Goal: Use online tool/utility: Utilize a website feature to perform a specific function

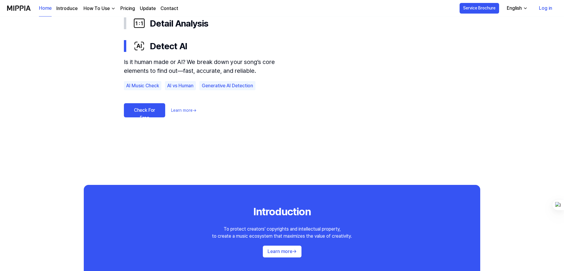
scroll to position [383, 0]
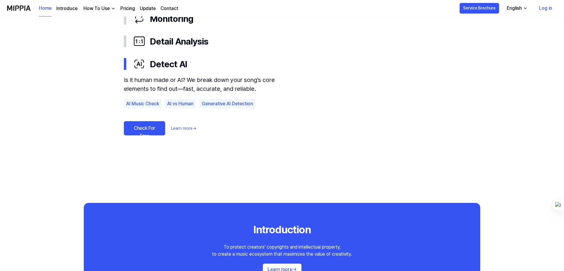
click at [143, 129] on link "Check For Free" at bounding box center [144, 128] width 41 height 14
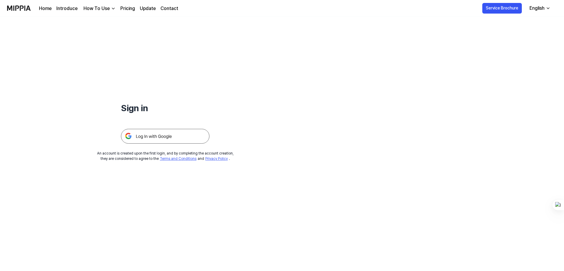
click at [123, 7] on link "Pricing" at bounding box center [127, 8] width 15 height 7
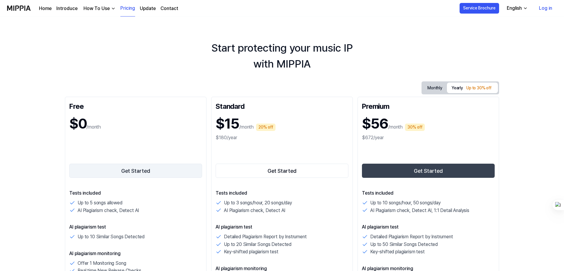
click at [133, 171] on button "Get Started" at bounding box center [135, 171] width 133 height 14
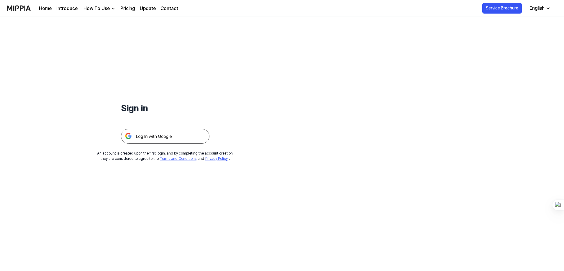
click at [164, 135] on img at bounding box center [165, 136] width 88 height 15
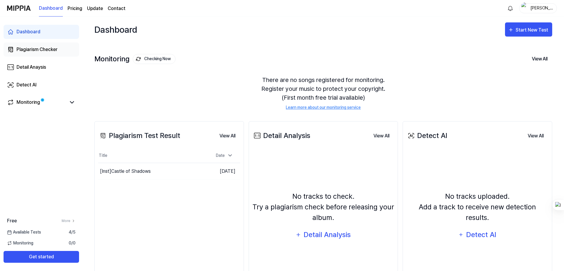
click at [32, 50] on div "Plagiarism Checker" at bounding box center [37, 49] width 41 height 7
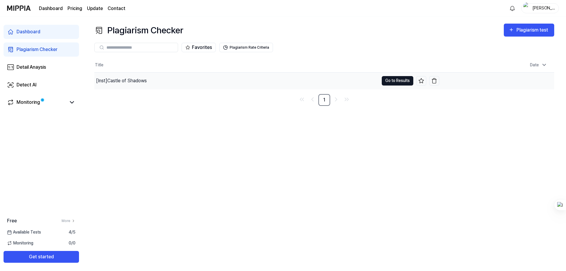
click at [392, 82] on button "Go to Results" at bounding box center [398, 80] width 32 height 9
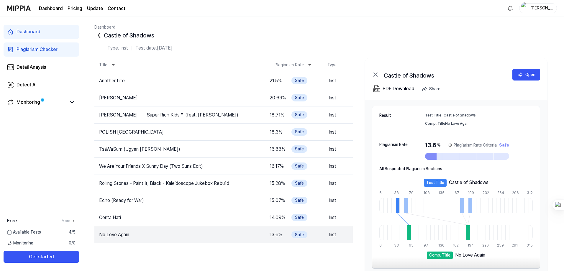
click at [35, 48] on div "Plagiarism Checker" at bounding box center [37, 49] width 41 height 7
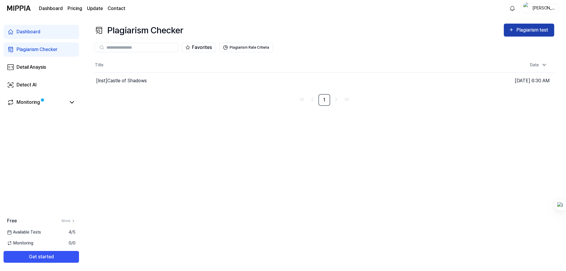
click at [533, 28] on div "Plagiarism test" at bounding box center [532, 30] width 33 height 8
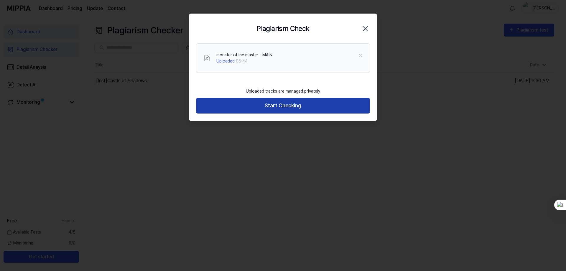
click at [280, 105] on button "Start Checking" at bounding box center [283, 106] width 174 height 16
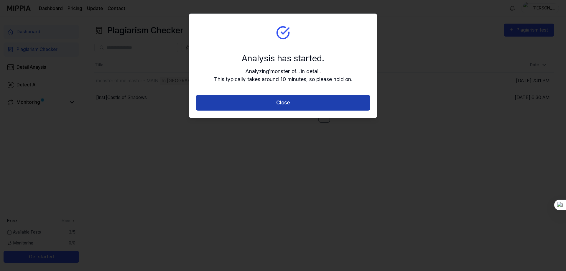
click at [279, 102] on button "Close" at bounding box center [283, 103] width 174 height 16
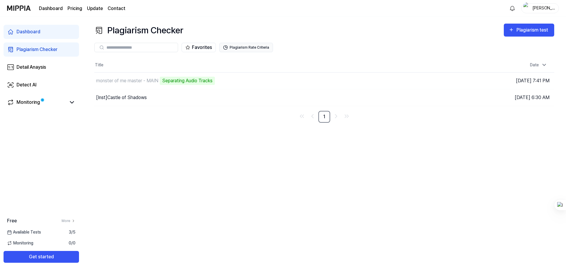
click at [235, 49] on button "Plagiarism Rate Criteria" at bounding box center [246, 47] width 54 height 9
click at [250, 47] on button "Plagiarism Rate Criteria" at bounding box center [246, 47] width 54 height 9
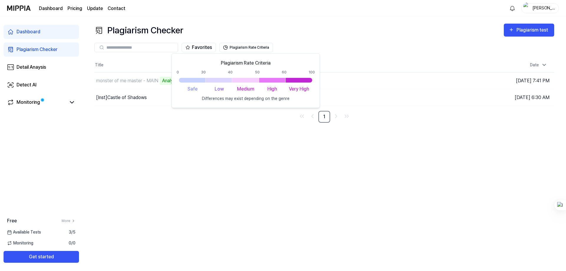
click at [360, 37] on div "Favorites Plagiarism Rate Criteria" at bounding box center [324, 47] width 460 height 21
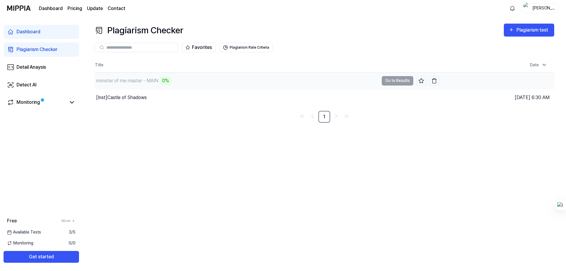
click at [314, 86] on div "monster of me master - MAIN 0%" at bounding box center [236, 81] width 284 height 17
click at [34, 67] on div "Detail Anaysis" at bounding box center [31, 67] width 29 height 7
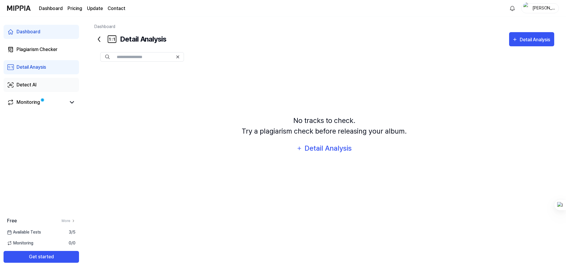
click at [28, 86] on div "Detect AI" at bounding box center [27, 84] width 20 height 7
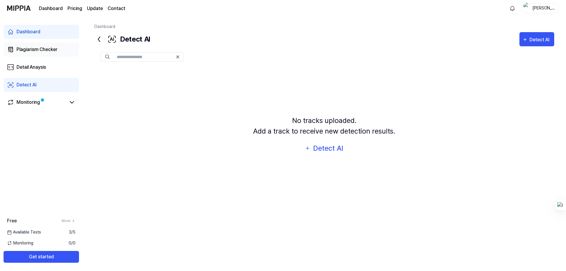
click at [31, 51] on div "Plagiarism Checker" at bounding box center [37, 49] width 41 height 7
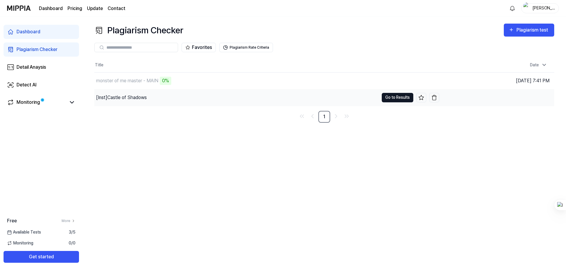
click at [396, 97] on button "Go to Results" at bounding box center [398, 97] width 32 height 9
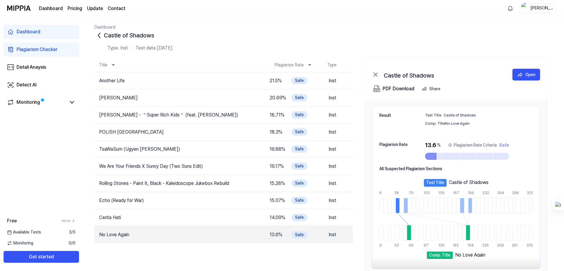
click at [20, 50] on div "Plagiarism Checker" at bounding box center [37, 49] width 41 height 7
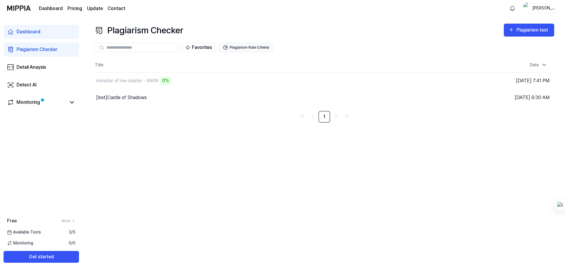
click at [245, 48] on button "Plagiarism Rate Criteria" at bounding box center [246, 47] width 54 height 9
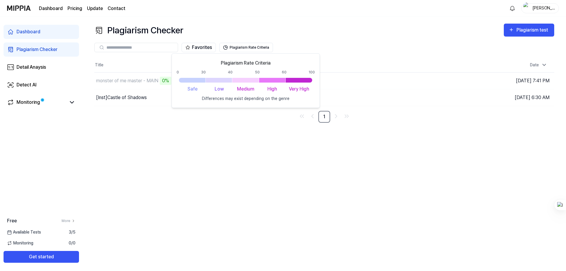
click at [294, 29] on div "Plagiarism Checker Plagiarism test" at bounding box center [324, 30] width 460 height 13
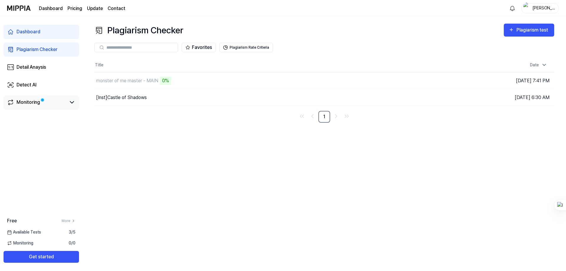
click at [41, 101] on span at bounding box center [43, 100] width 4 height 4
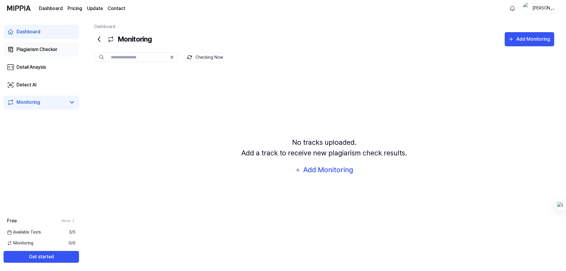
click at [28, 49] on div "Plagiarism Checker" at bounding box center [37, 49] width 41 height 7
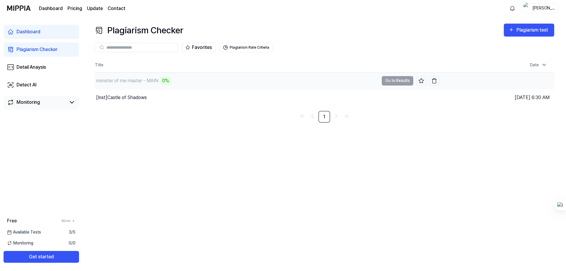
click at [154, 80] on div "monster of me master - MAIN" at bounding box center [127, 80] width 62 height 7
click at [259, 139] on div "Plagiarism Checker Plagiarism test Plagiarism Checker Detail Analysis Detect AI…" at bounding box center [324, 144] width 483 height 254
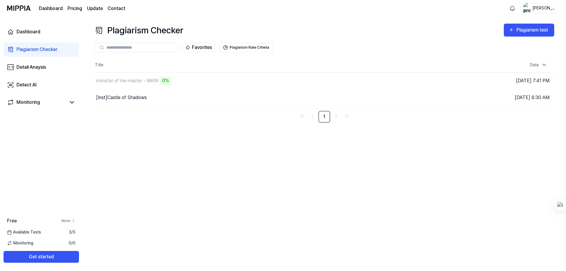
click at [68, 220] on link "More" at bounding box center [69, 220] width 14 height 5
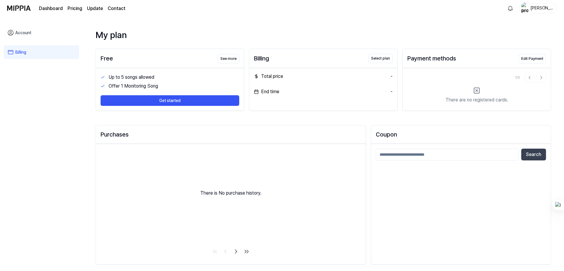
click at [55, 9] on link "Dashboard" at bounding box center [51, 8] width 24 height 7
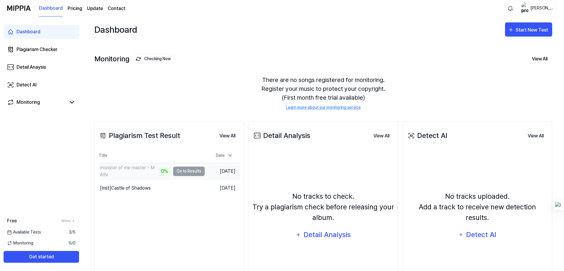
click at [130, 168] on div "monster of me master - MAIN" at bounding box center [128, 171] width 57 height 14
